Goal: Task Accomplishment & Management: Complete application form

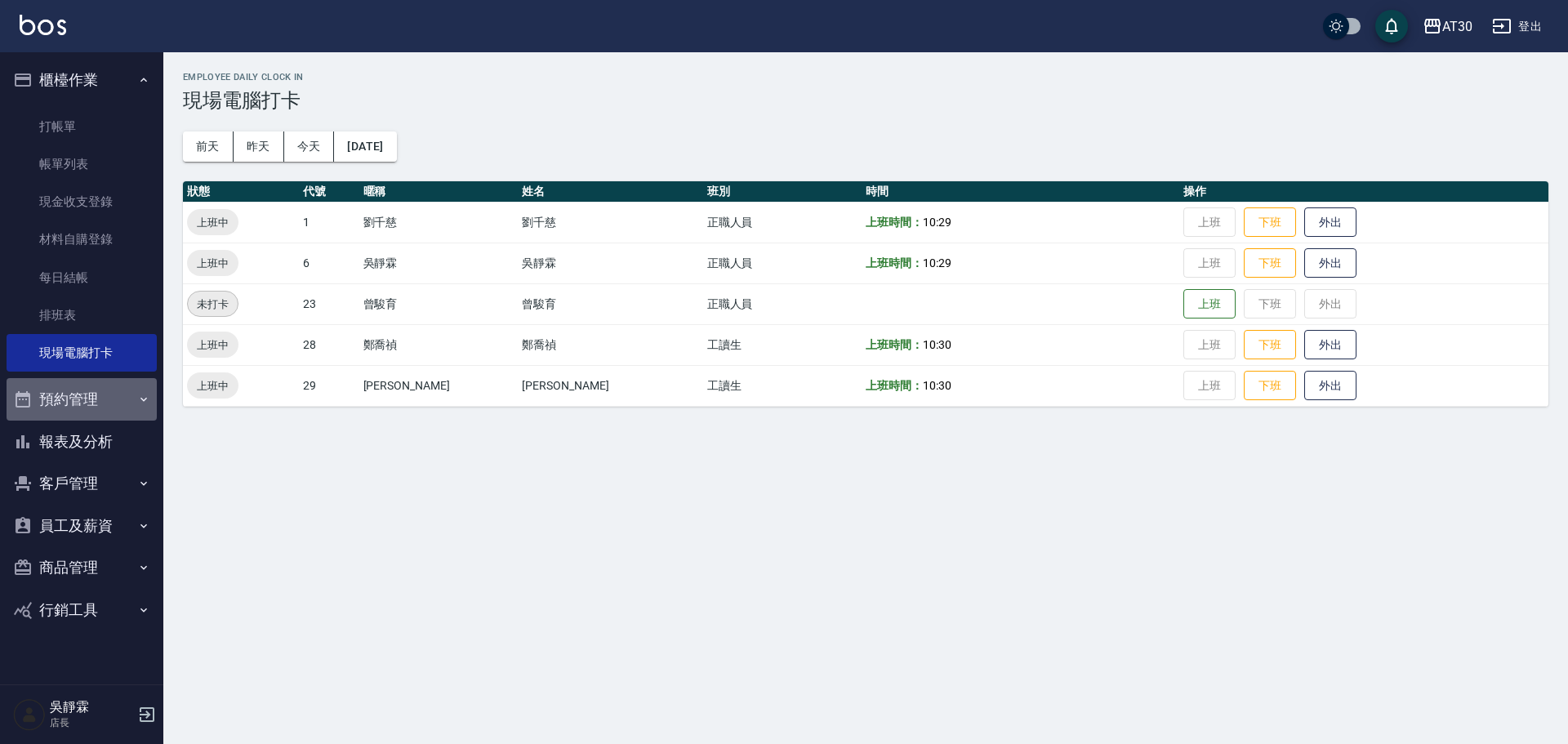
click at [69, 401] on button "預約管理" at bounding box center [81, 400] width 150 height 42
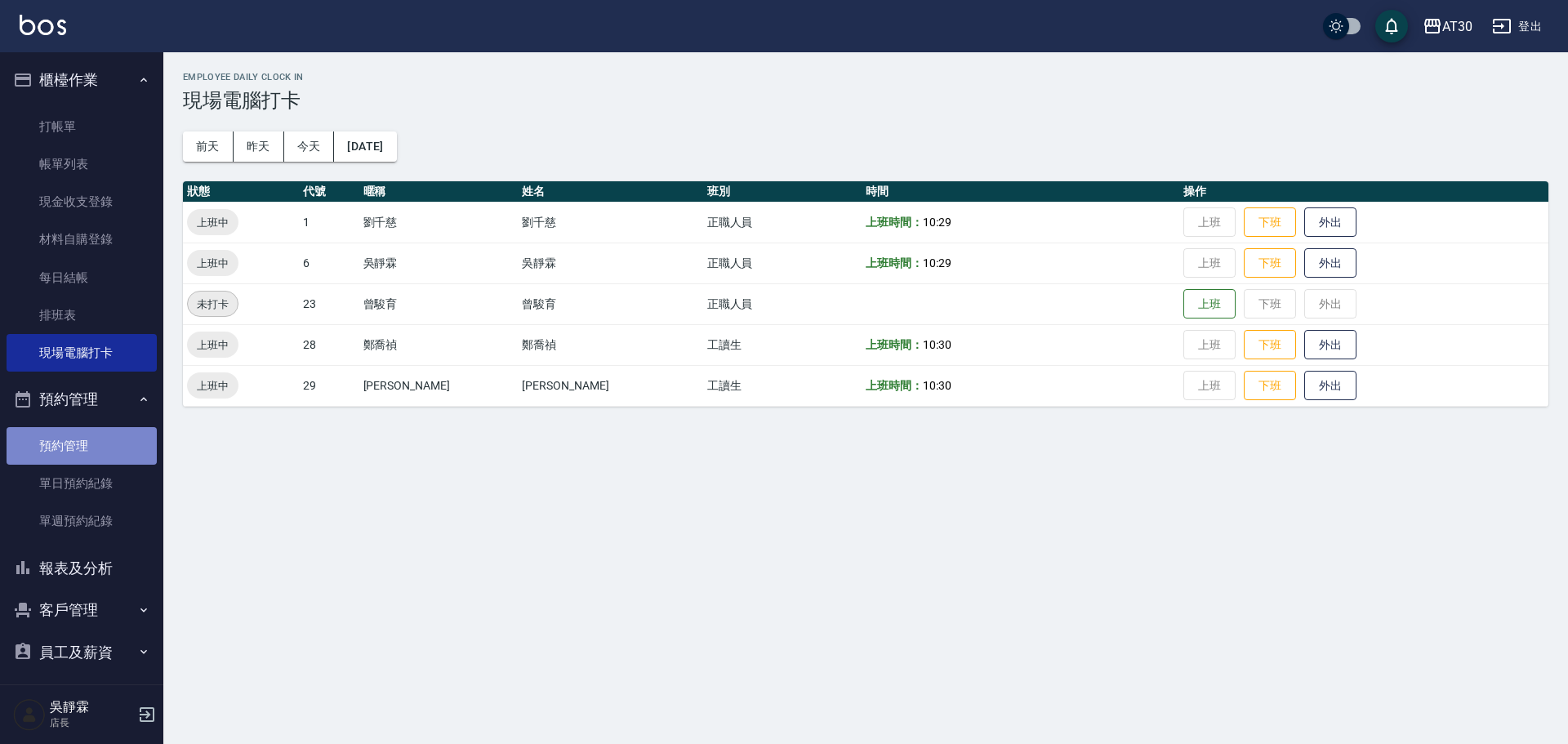
click at [80, 440] on link "預約管理" at bounding box center [81, 445] width 150 height 37
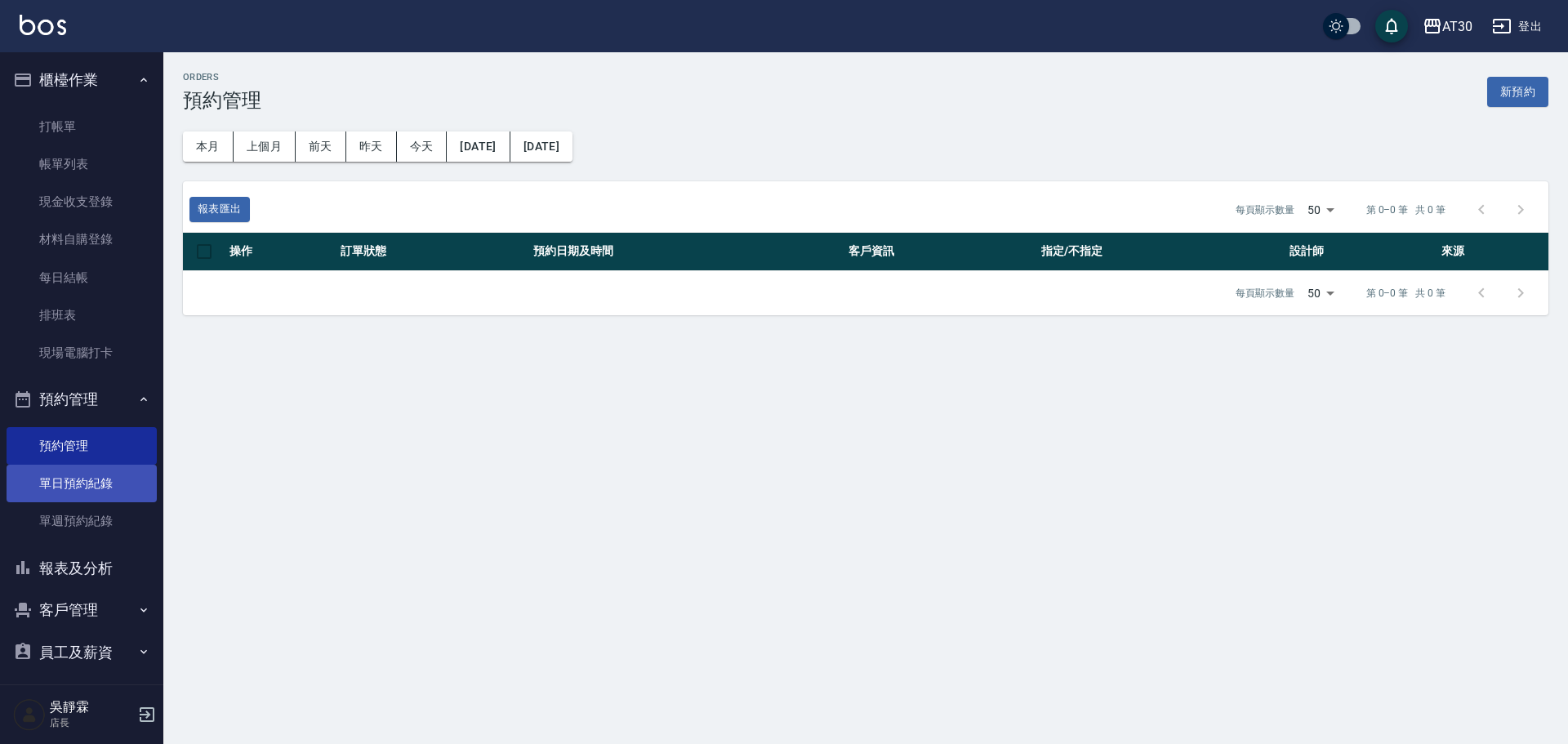
click at [91, 475] on link "單日預約紀錄" at bounding box center [81, 483] width 150 height 37
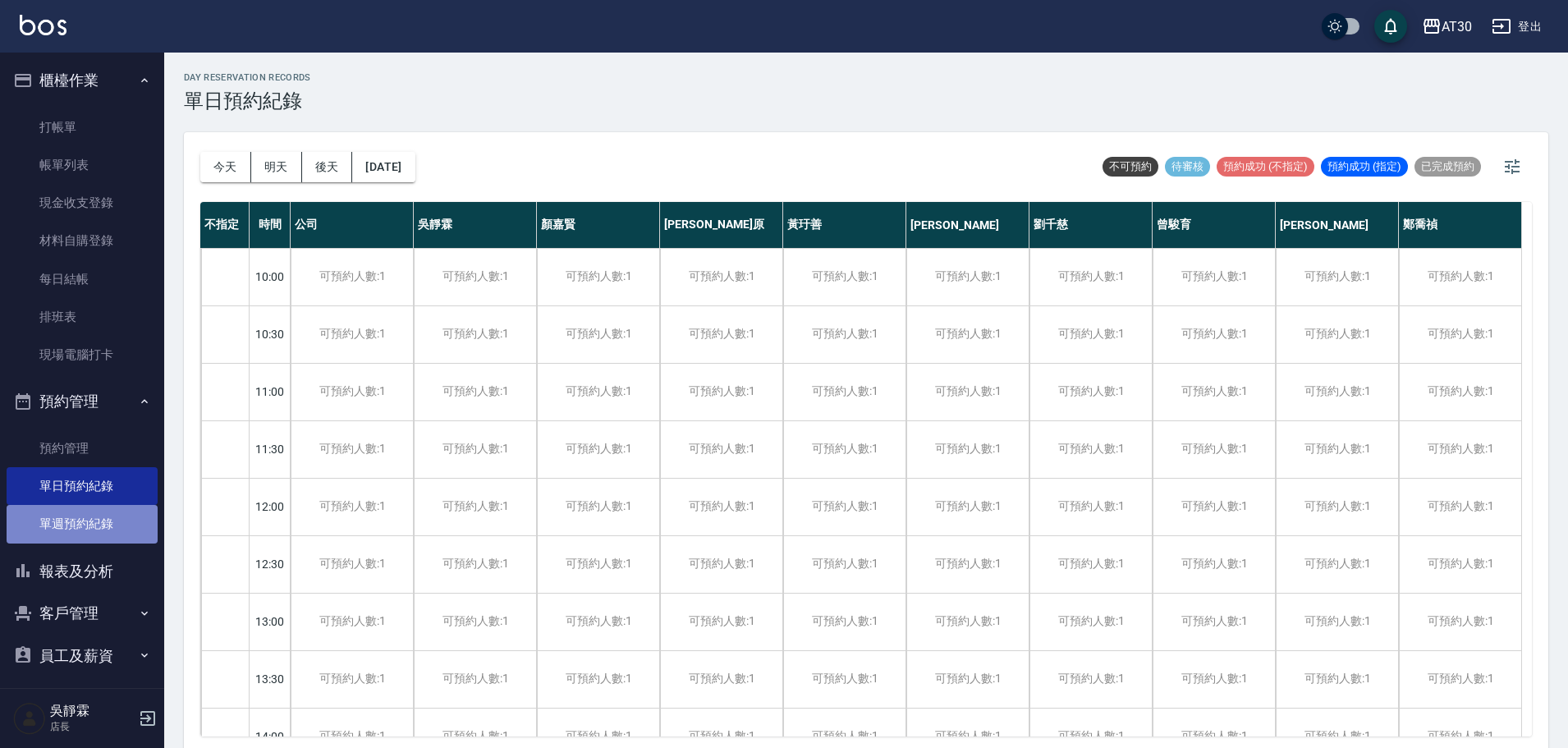
click at [91, 521] on link "單週預約紀錄" at bounding box center [82, 523] width 151 height 37
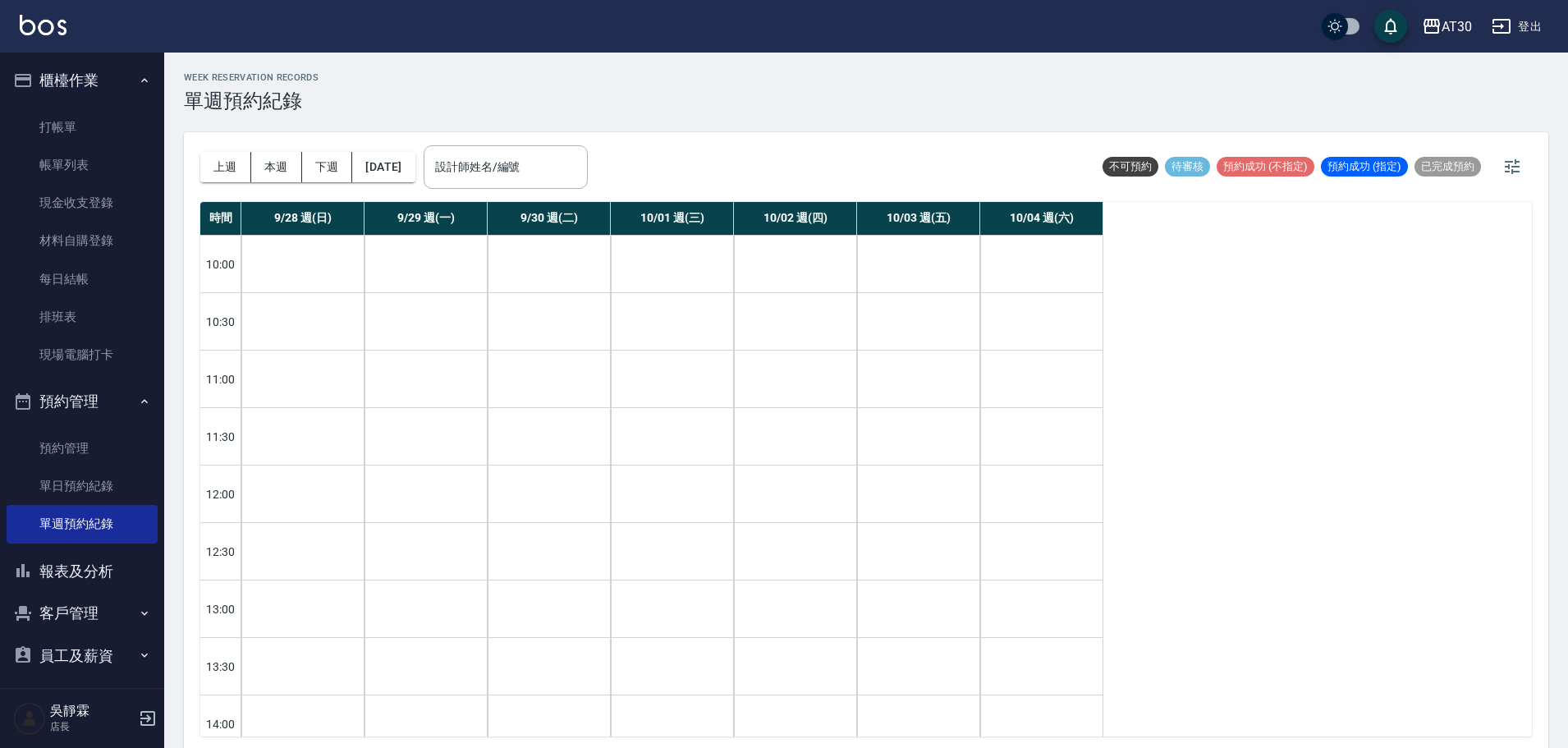
click at [97, 561] on button "報表及分析" at bounding box center [82, 571] width 151 height 43
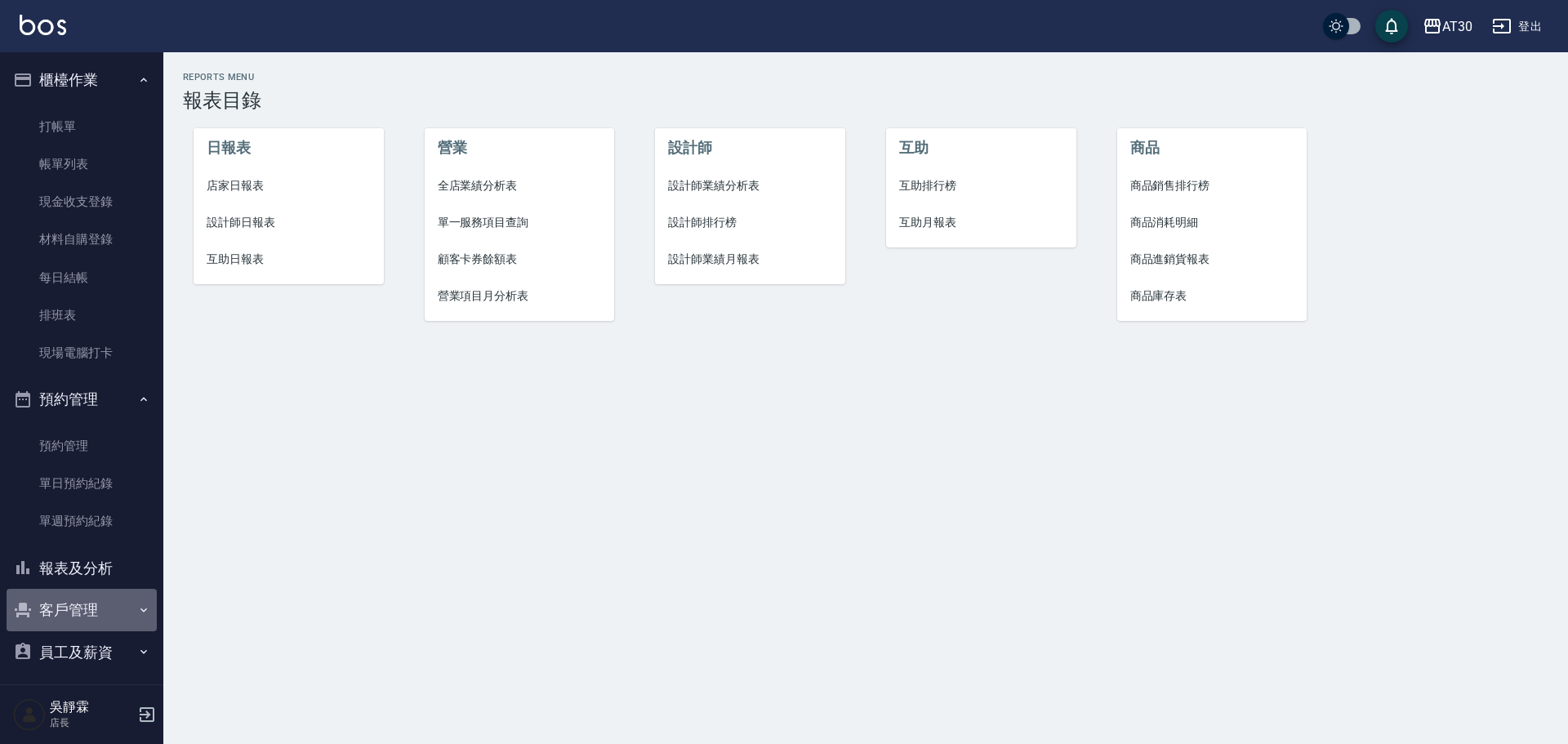
click at [92, 609] on button "客戶管理" at bounding box center [81, 609] width 150 height 42
click at [84, 642] on link "客戶列表" at bounding box center [81, 656] width 150 height 37
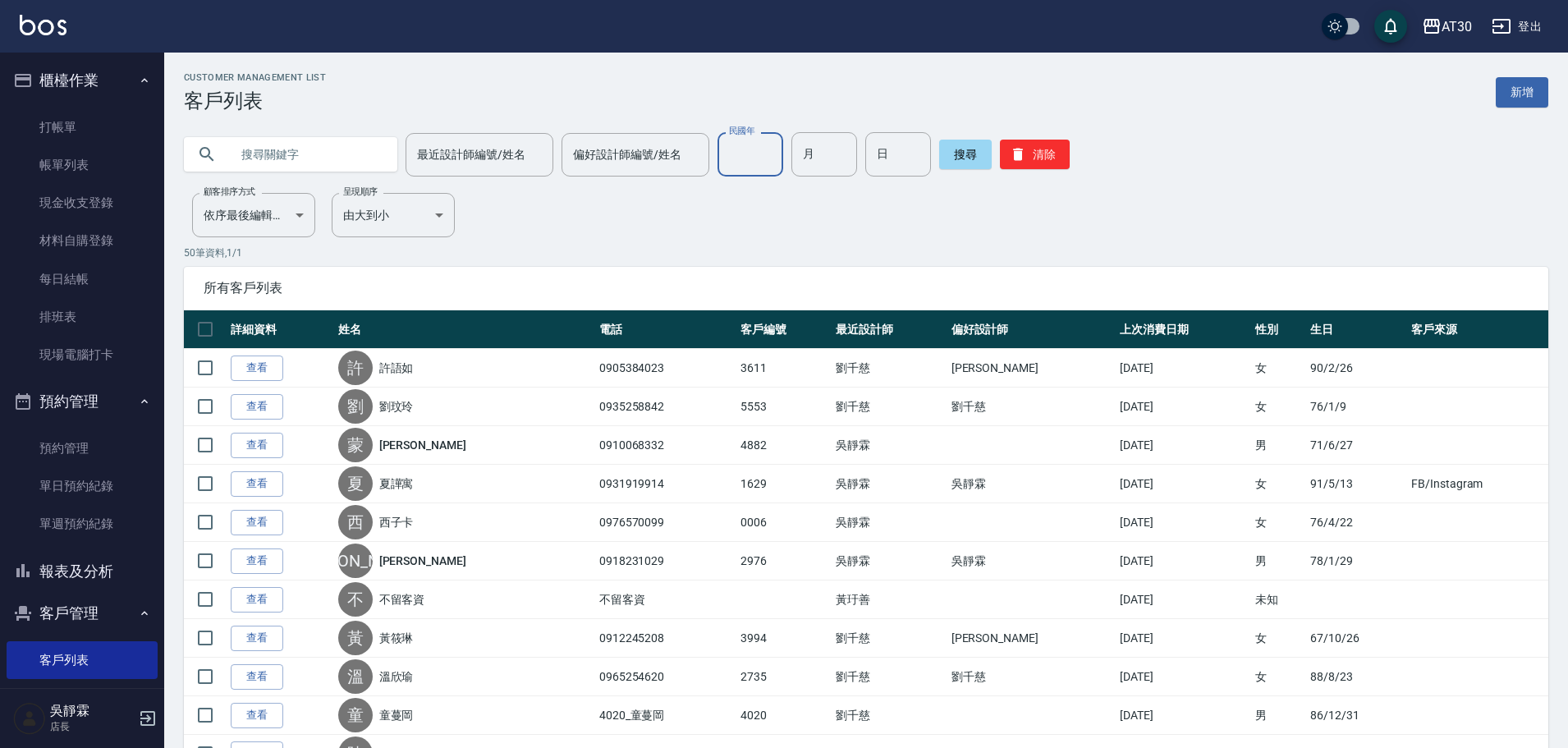
click at [753, 146] on input "民國年" at bounding box center [750, 154] width 66 height 44
click at [761, 174] on input "民國年" at bounding box center [750, 154] width 66 height 44
type input "77"
type input "7"
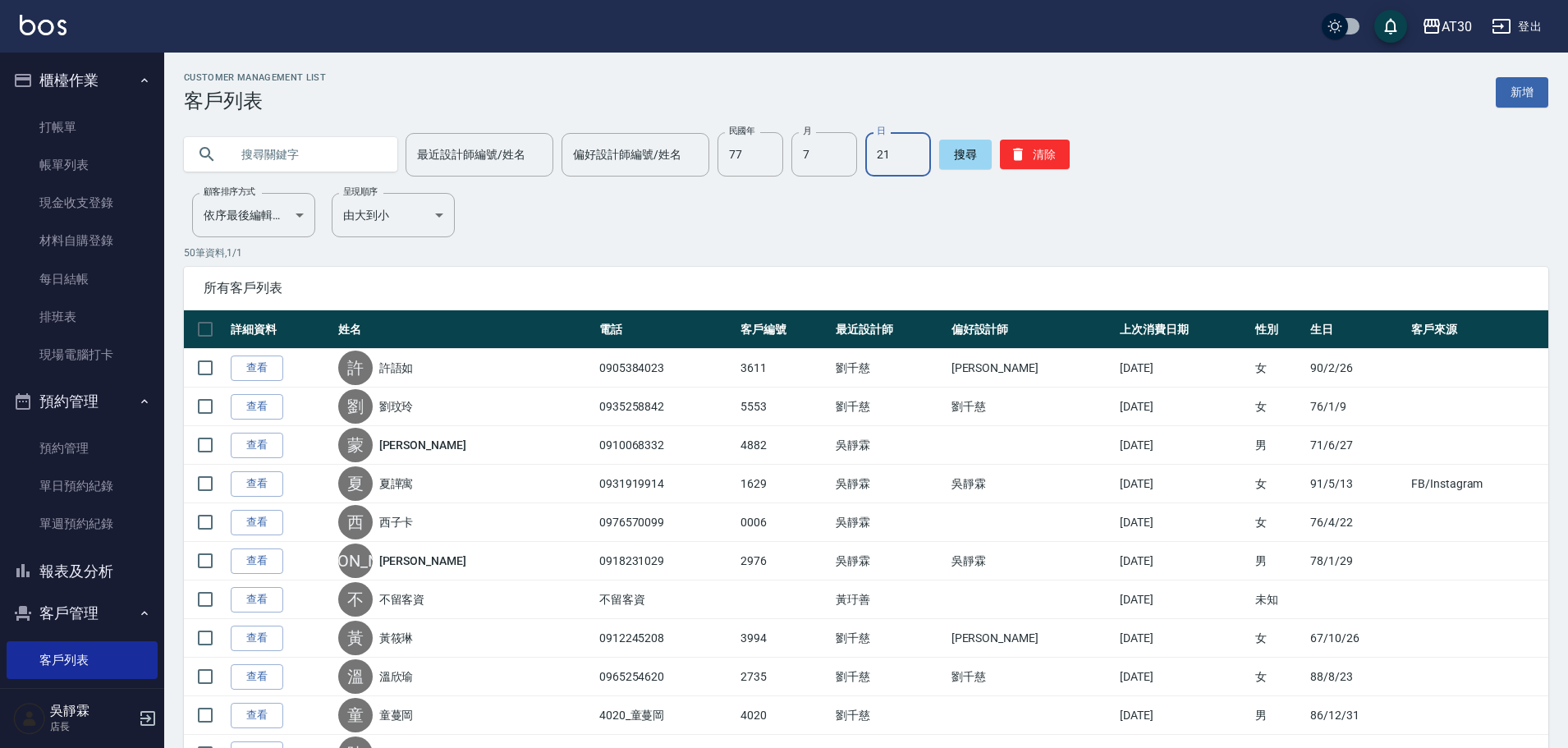
type input "21"
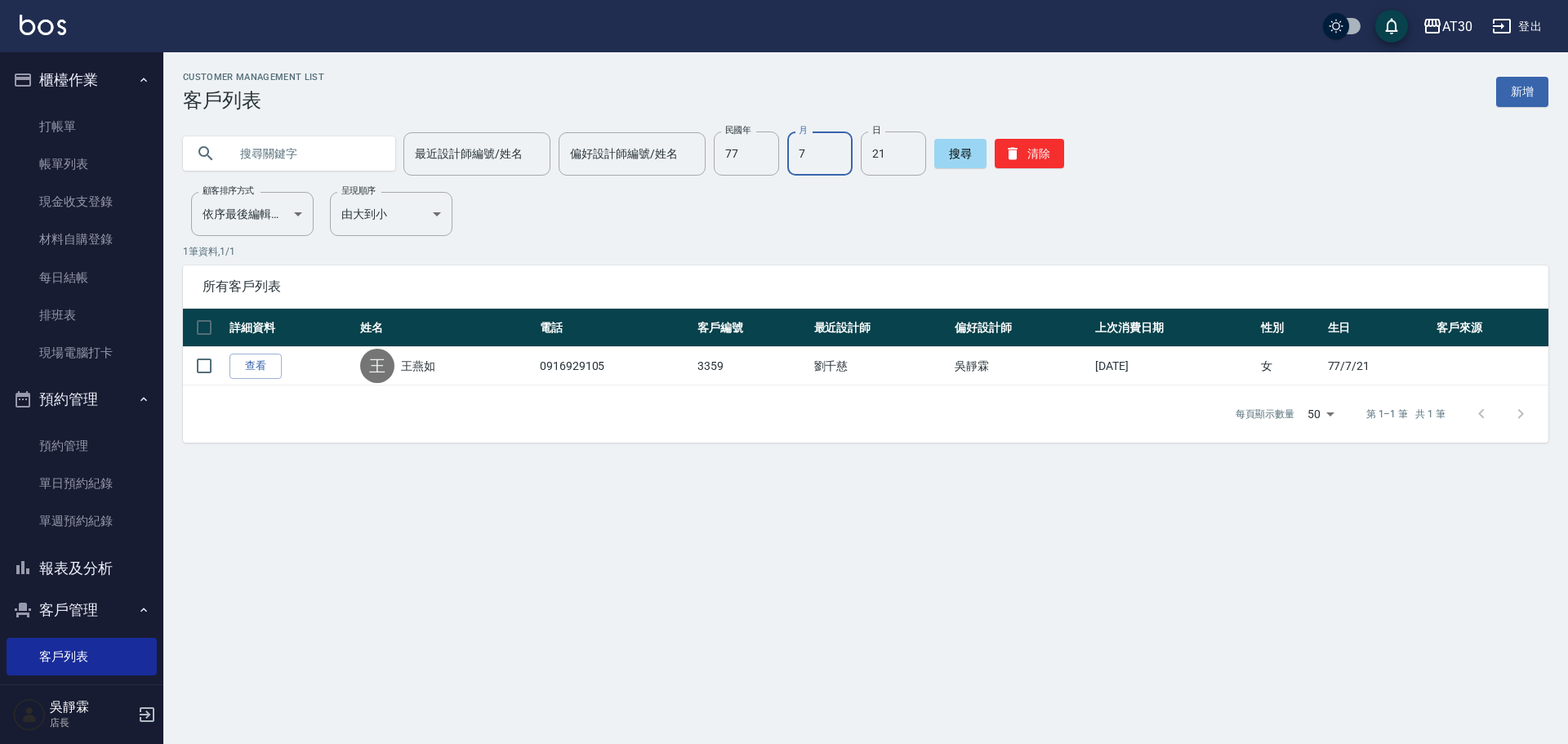
click at [825, 157] on input "7" at bounding box center [820, 153] width 65 height 44
click at [913, 162] on input "21" at bounding box center [893, 153] width 65 height 44
click at [818, 150] on input "7" at bounding box center [820, 153] width 65 height 44
type input "1"
type input "05"
